Goal: Navigation & Orientation: Find specific page/section

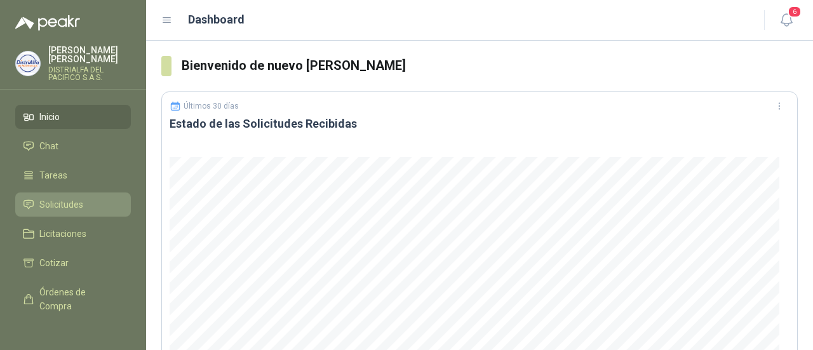
click at [74, 213] on link "Solicitudes" at bounding box center [73, 204] width 116 height 24
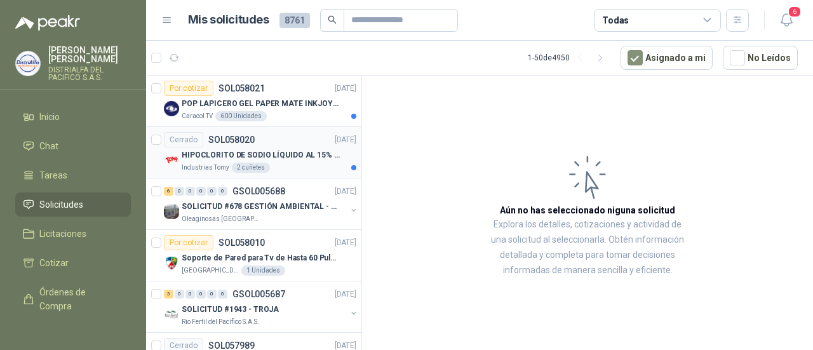
click at [319, 149] on p "HIPOCLORITO DE SODIO LÍQUIDO AL 15% CONT NETO 20L" at bounding box center [261, 155] width 158 height 12
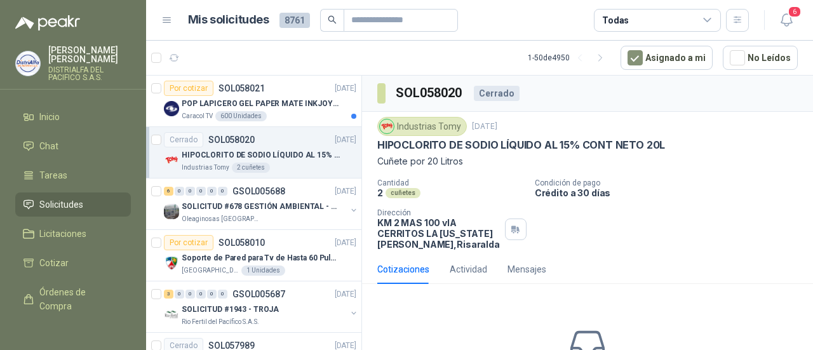
scroll to position [66, 0]
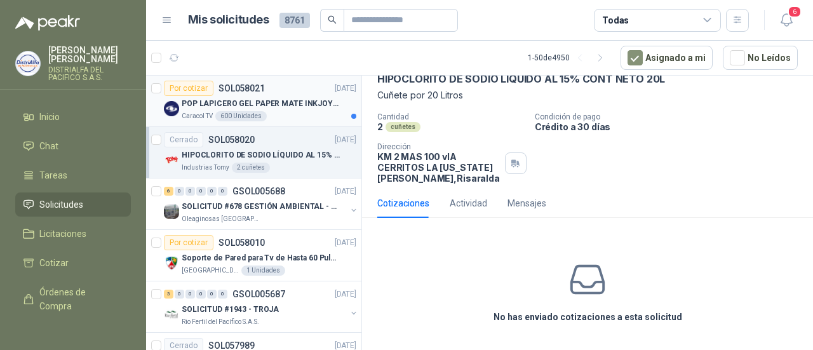
click at [257, 98] on p "POP LAPICERO GEL PAPER MATE INKJOY 0.7 (Revisar el adjunto)" at bounding box center [261, 104] width 158 height 12
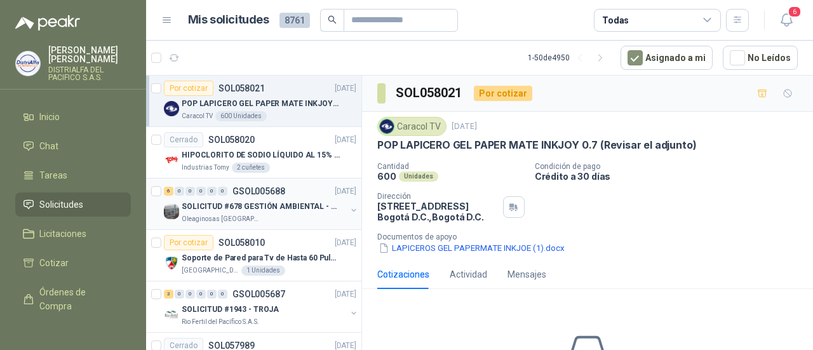
click at [300, 217] on div "Oleaginosas [GEOGRAPHIC_DATA][PERSON_NAME]" at bounding box center [264, 219] width 164 height 10
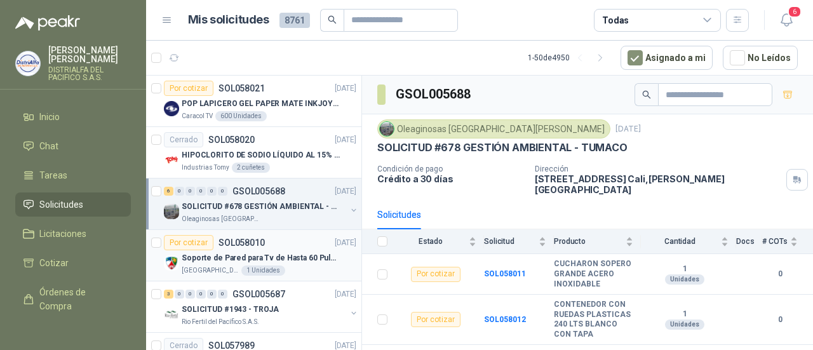
click at [236, 260] on p "Soporte de Pared para Tv de Hasta 60 Pulgadas con Brazo Articulado" at bounding box center [261, 258] width 158 height 12
